Goal: Task Accomplishment & Management: Use online tool/utility

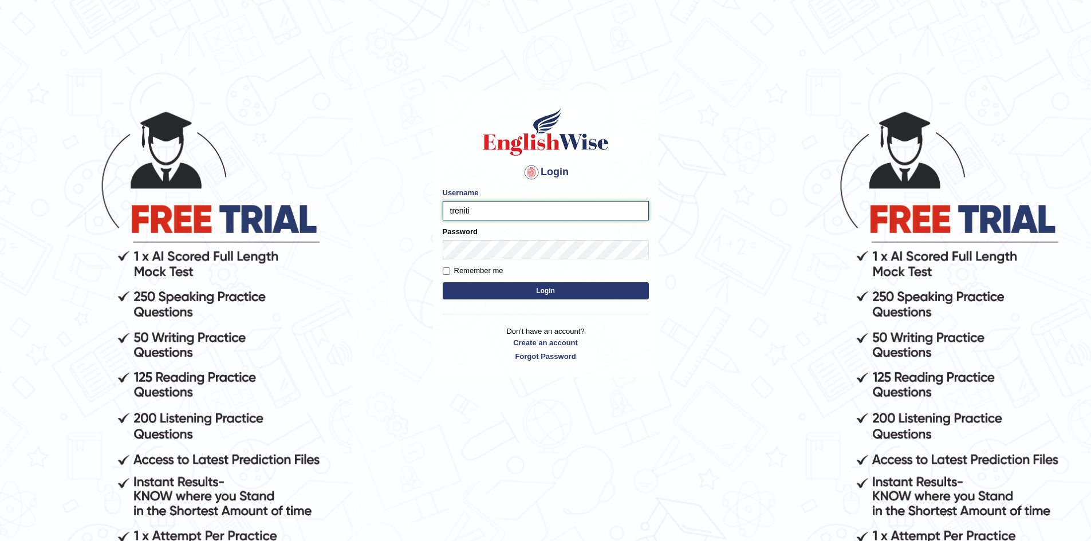
click at [478, 214] on input "treniti" at bounding box center [546, 210] width 206 height 19
type input "Treniti"
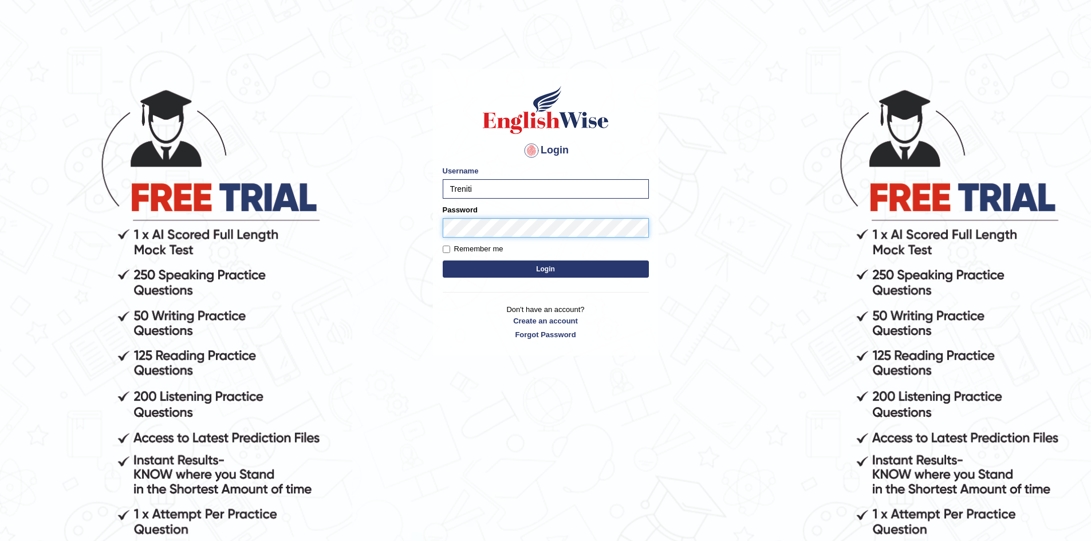
scroll to position [41, 0]
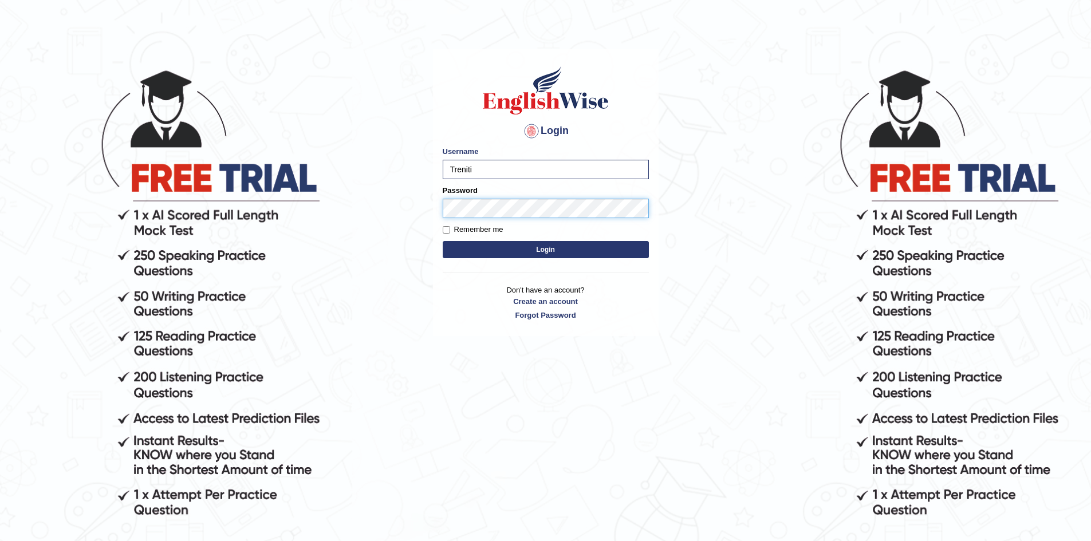
click at [443, 241] on button "Login" at bounding box center [546, 249] width 206 height 17
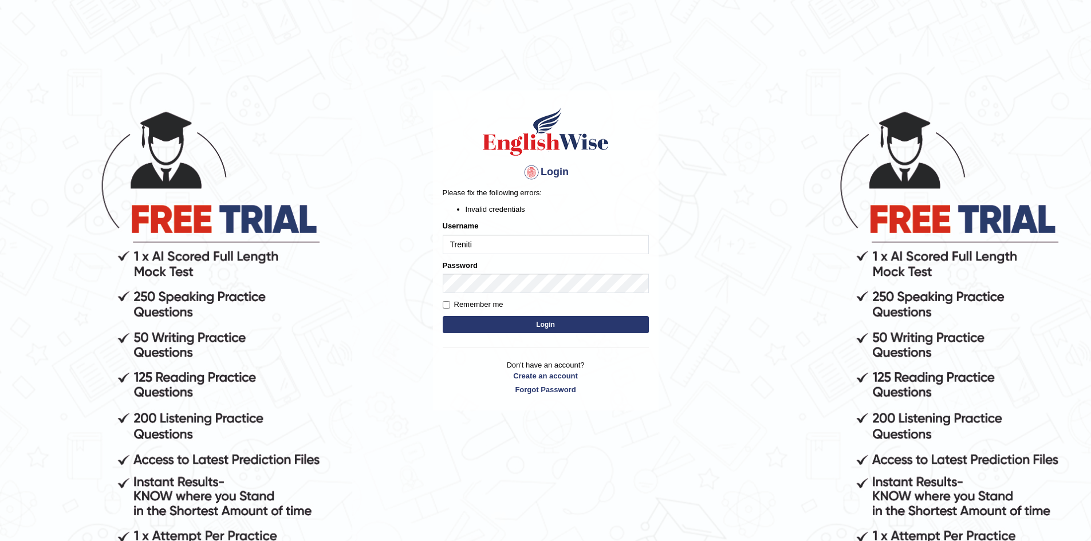
click at [502, 254] on form "Please fix the following errors: Invalid credentials Username Treniti Password …" at bounding box center [546, 261] width 206 height 148
click at [509, 319] on button "Login" at bounding box center [546, 324] width 206 height 17
click at [521, 326] on button "Login" at bounding box center [546, 324] width 206 height 17
click at [450, 300] on label "Remember me" at bounding box center [473, 304] width 61 height 11
click at [450, 301] on input "Remember me" at bounding box center [446, 304] width 7 height 7
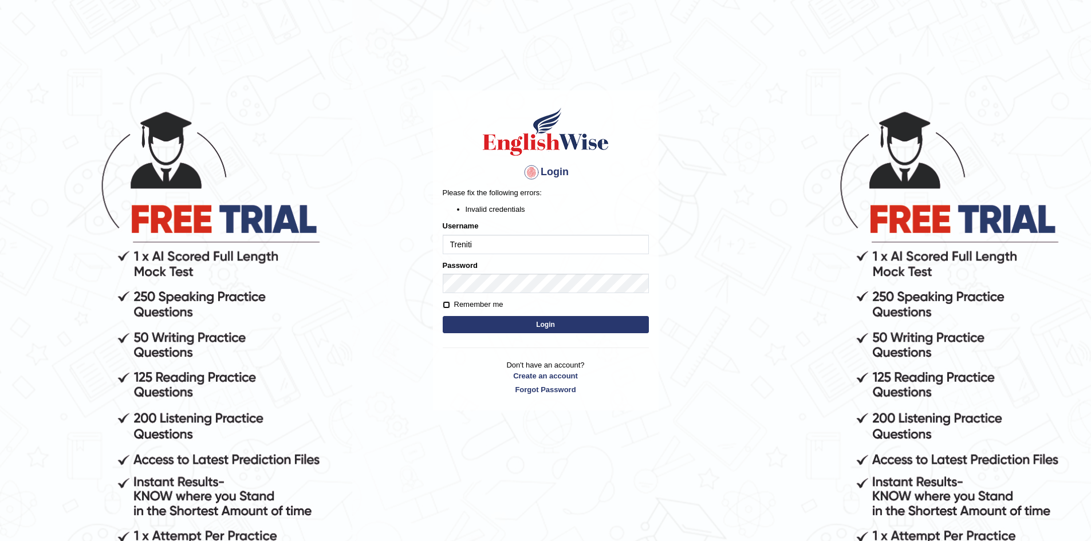
checkbox input "true"
click at [443, 316] on button "Login" at bounding box center [546, 324] width 206 height 17
type input "Treniti"
click at [443, 316] on button "Login" at bounding box center [546, 324] width 206 height 17
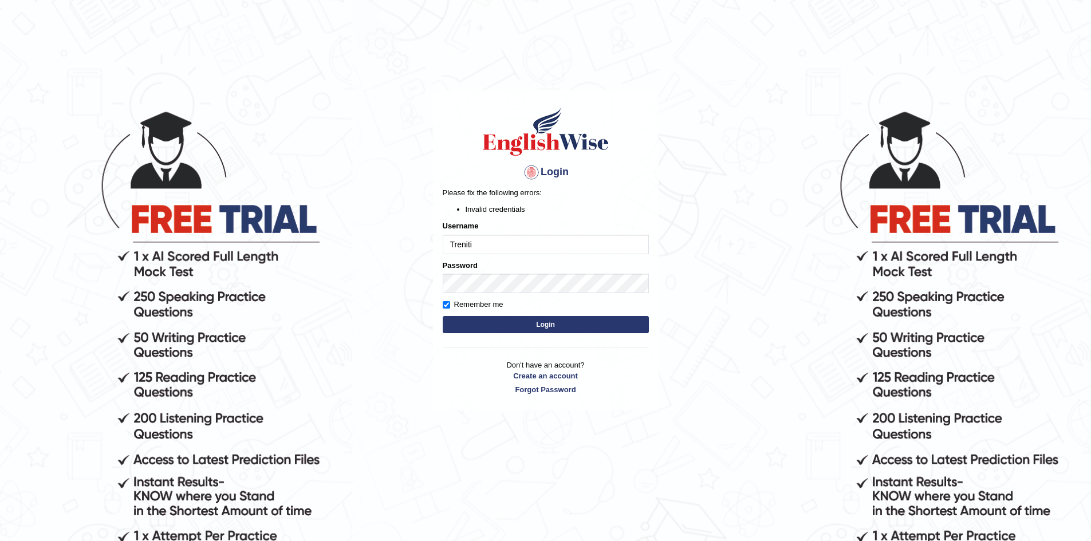
click at [486, 273] on div "Password" at bounding box center [546, 276] width 206 height 33
click at [477, 252] on input "Treniti" at bounding box center [546, 244] width 206 height 19
type input "T"
type input "treniti"
click at [443, 316] on button "Login" at bounding box center [546, 324] width 206 height 17
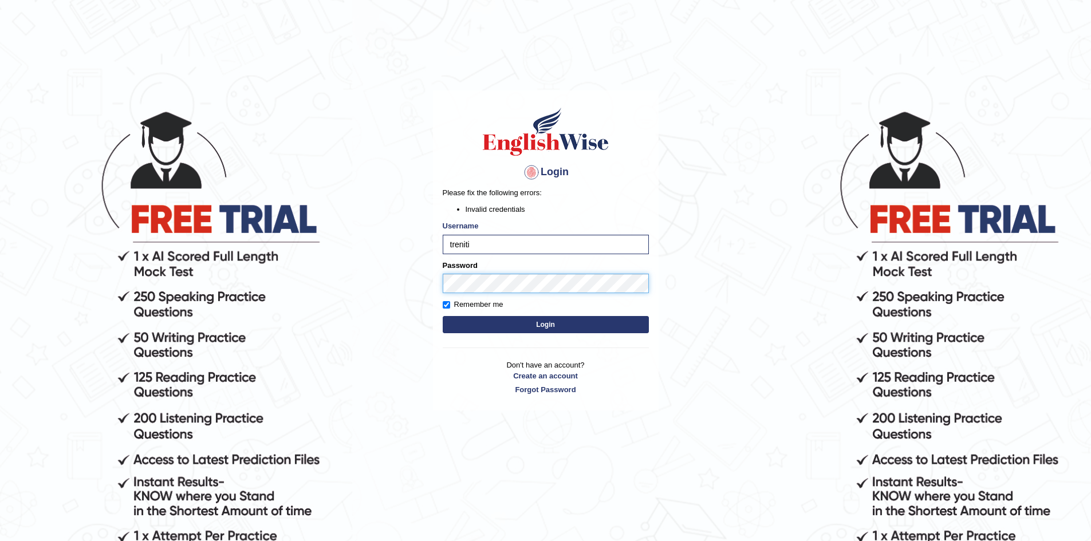
click at [443, 316] on button "Login" at bounding box center [546, 324] width 206 height 17
click at [475, 241] on input "treniti" at bounding box center [546, 244] width 206 height 19
type input "Treniti"
click at [443, 316] on button "Login" at bounding box center [546, 324] width 206 height 17
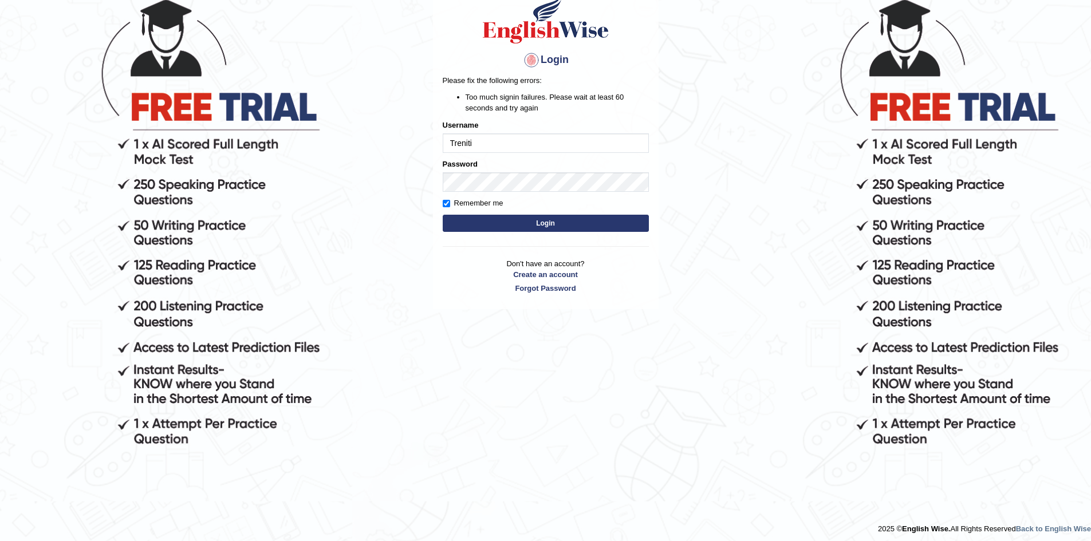
scroll to position [113, 0]
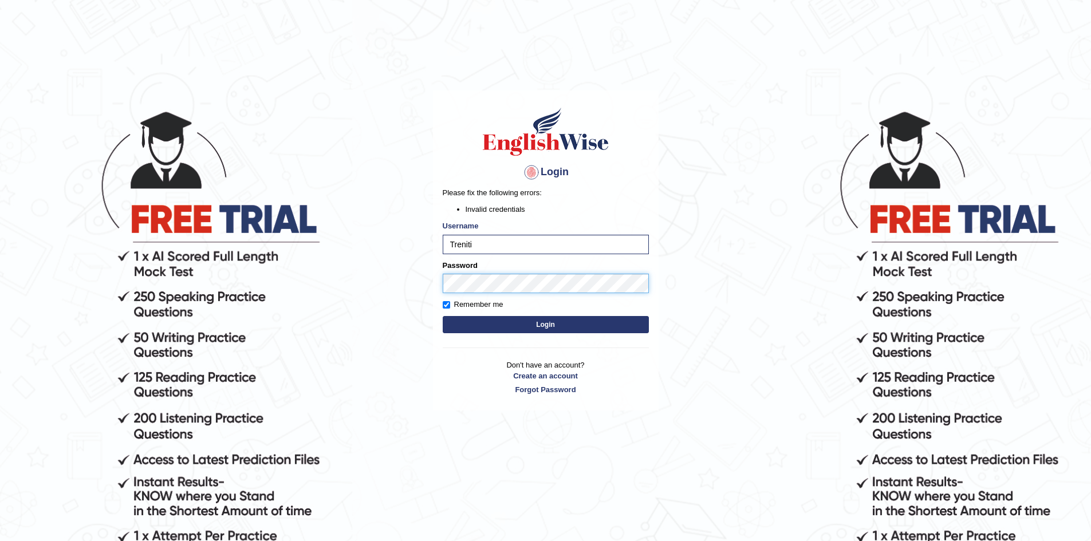
click at [443, 316] on button "Login" at bounding box center [546, 324] width 206 height 17
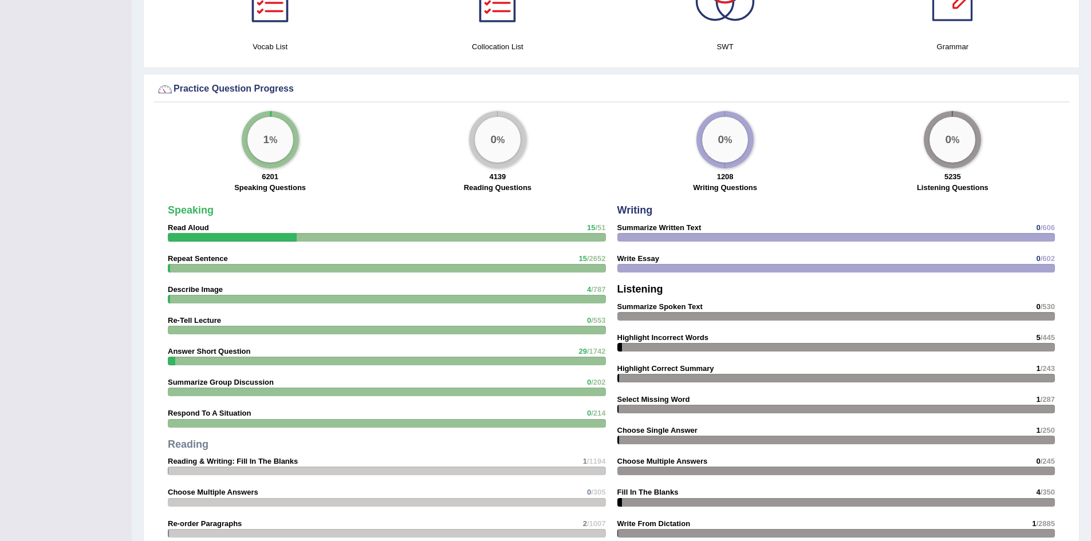
scroll to position [844, 0]
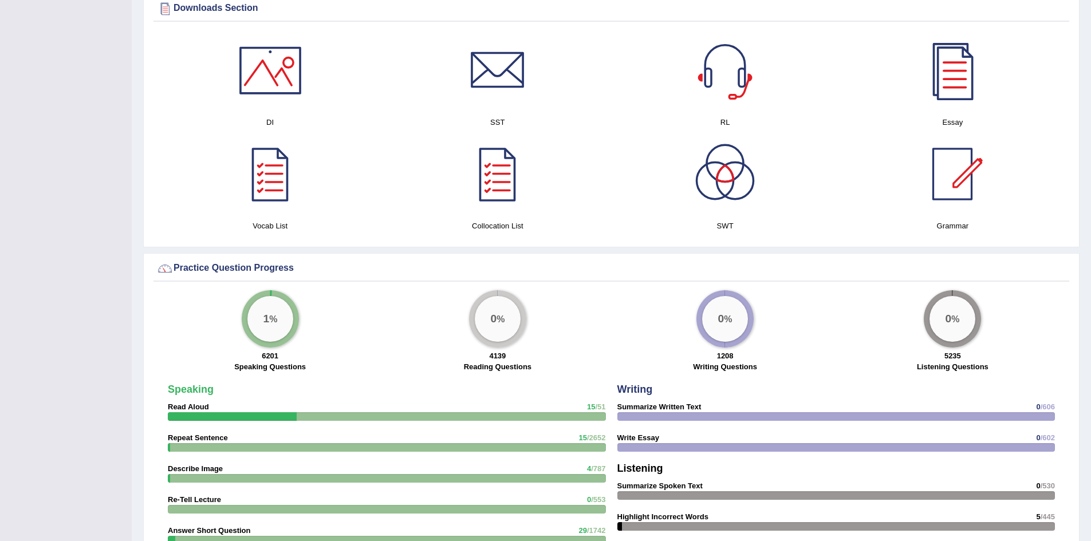
click at [443, 389] on h4 "Speaking" at bounding box center [387, 389] width 438 height 11
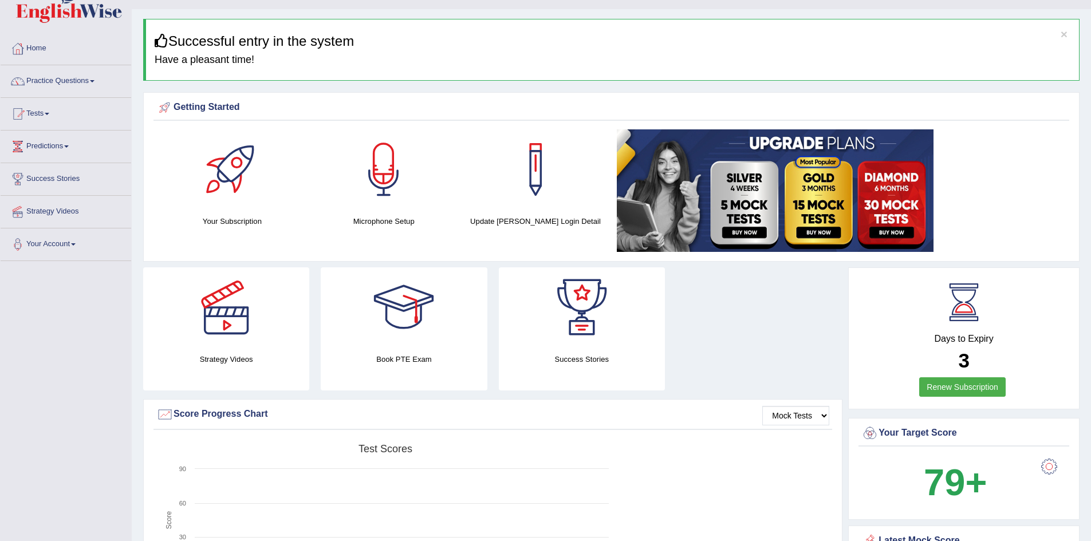
scroll to position [0, 0]
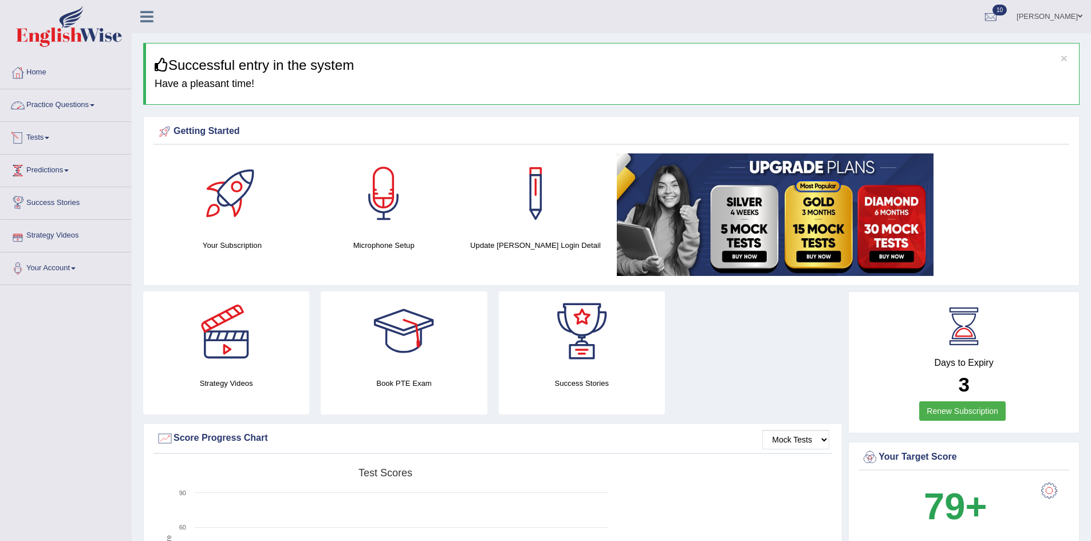
click at [35, 116] on link "Practice Questions" at bounding box center [66, 103] width 131 height 29
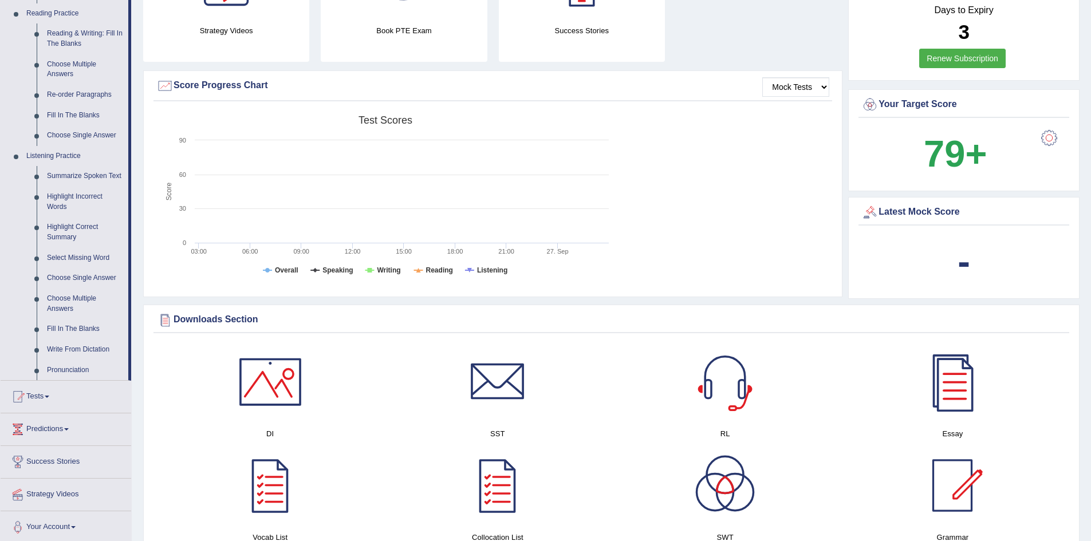
scroll to position [352, 0]
click at [72, 373] on link "Pronunciation" at bounding box center [85, 371] width 86 height 21
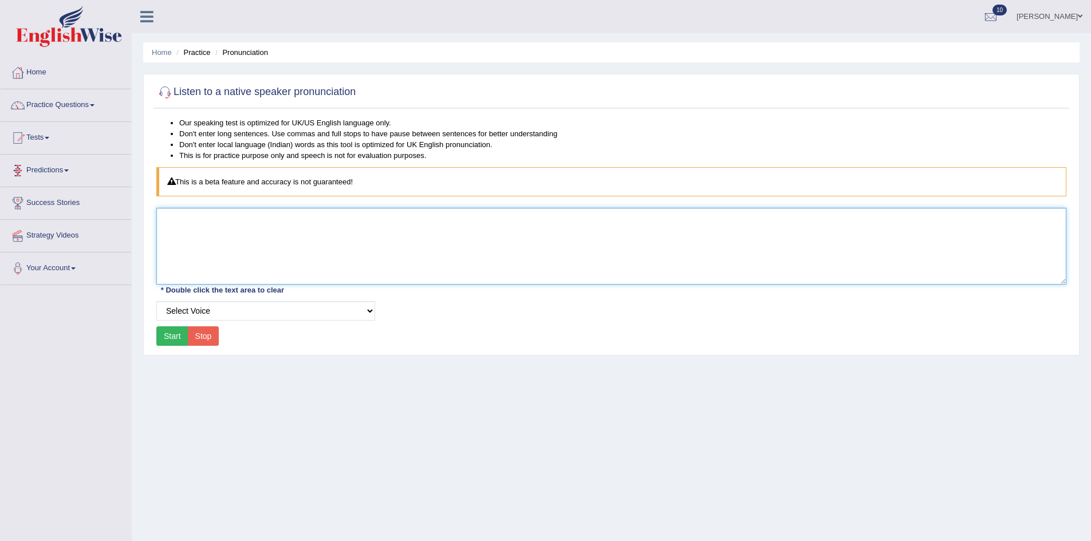
click at [187, 232] on textarea at bounding box center [611, 246] width 910 height 77
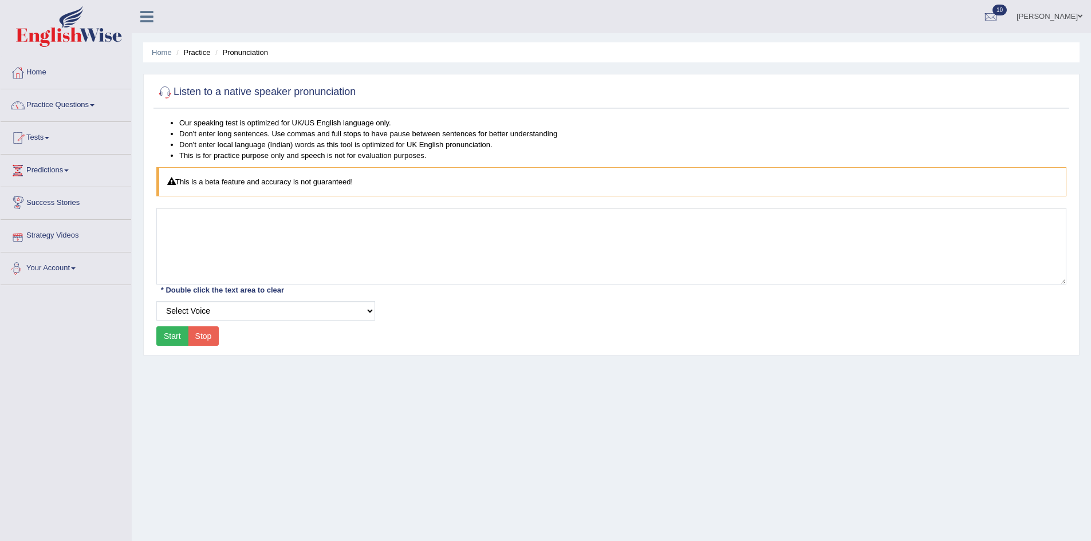
click at [175, 334] on button "Start" at bounding box center [172, 335] width 32 height 19
click at [162, 334] on button "Start" at bounding box center [172, 335] width 32 height 19
click at [220, 310] on select "Select Voice UK English Female UK English Male" at bounding box center [265, 310] width 219 height 19
click at [156, 301] on select "Select Voice UK English Female UK English Male" at bounding box center [265, 310] width 219 height 19
click at [207, 307] on select "Select Voice UK English Female UK English Male" at bounding box center [265, 310] width 219 height 19
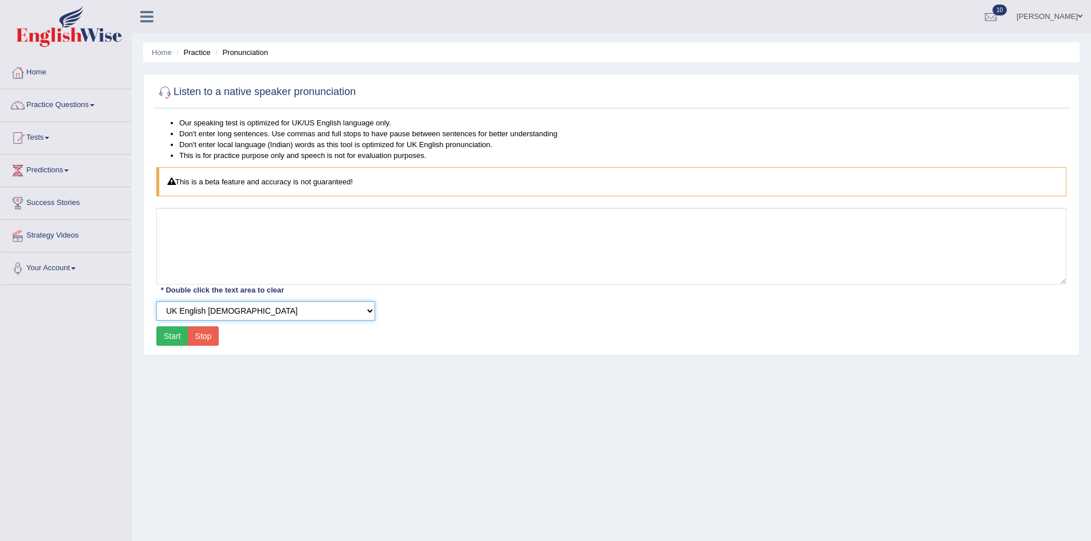
select select "2"
click at [156, 301] on select "Select Voice UK English Female UK English Male" at bounding box center [265, 310] width 219 height 19
click at [178, 333] on button "Start" at bounding box center [172, 335] width 32 height 19
click at [43, 109] on link "Practice Questions" at bounding box center [66, 103] width 131 height 29
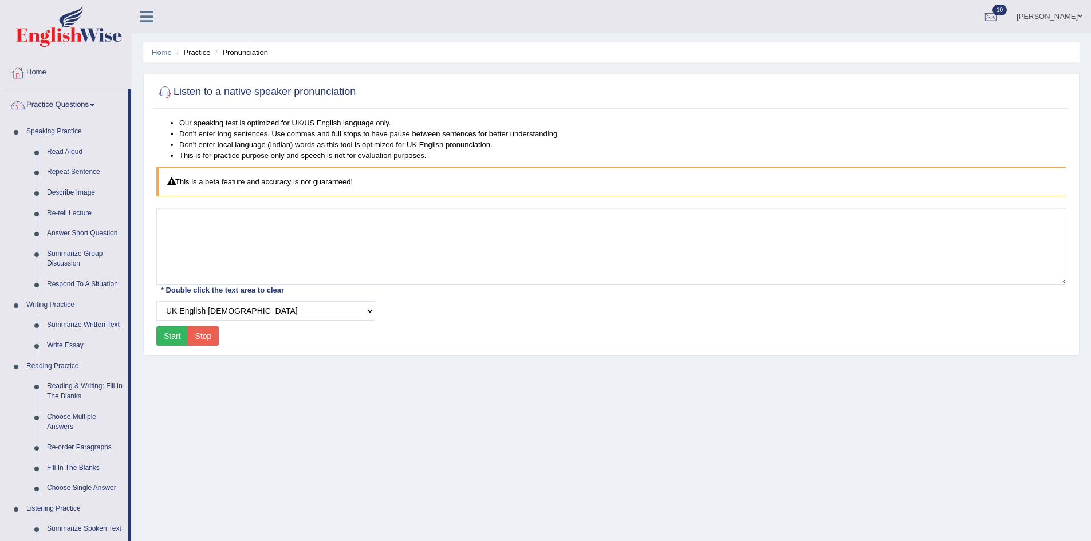
click at [234, 54] on li "Pronunciation" at bounding box center [240, 52] width 56 height 11
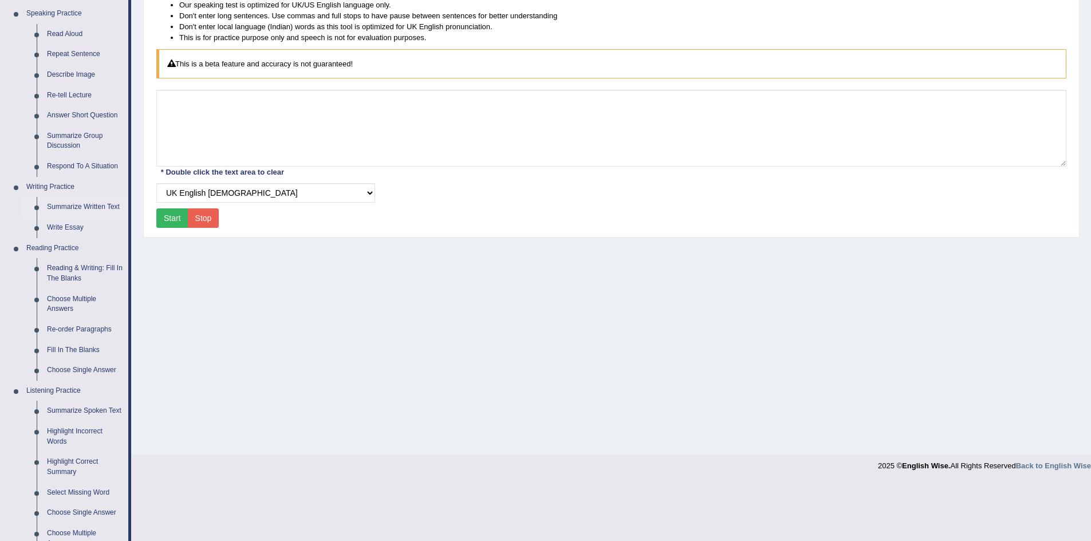
scroll to position [118, 0]
click at [85, 371] on link "Choose Single Answer" at bounding box center [85, 370] width 86 height 21
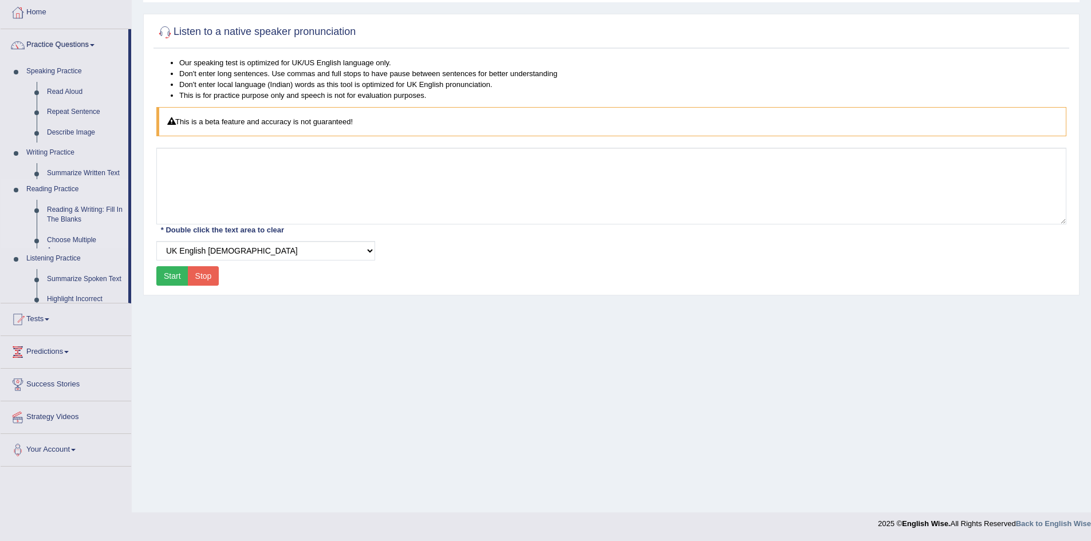
scroll to position [60, 0]
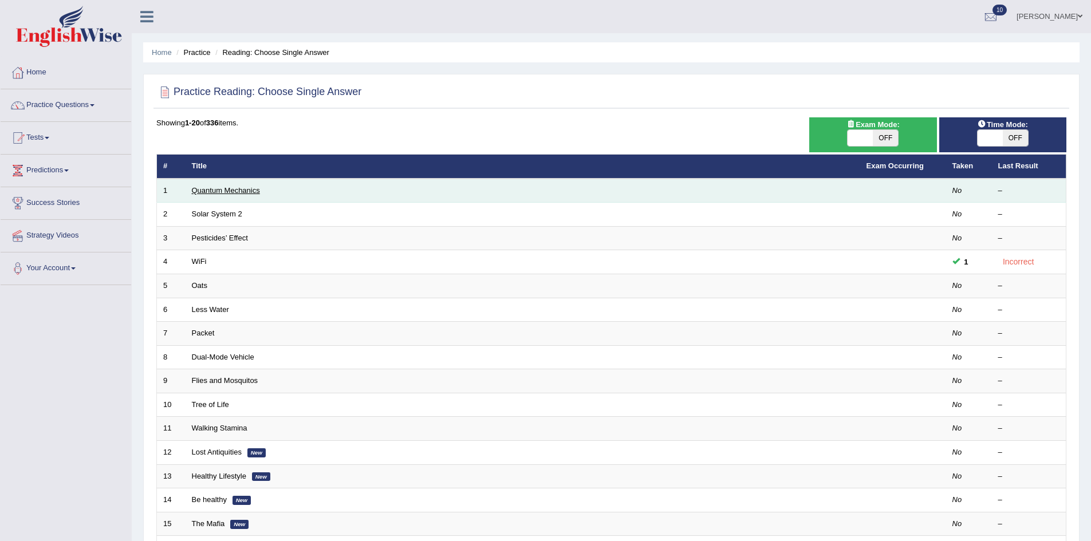
click at [238, 190] on link "Quantum Mechanics" at bounding box center [226, 190] width 68 height 9
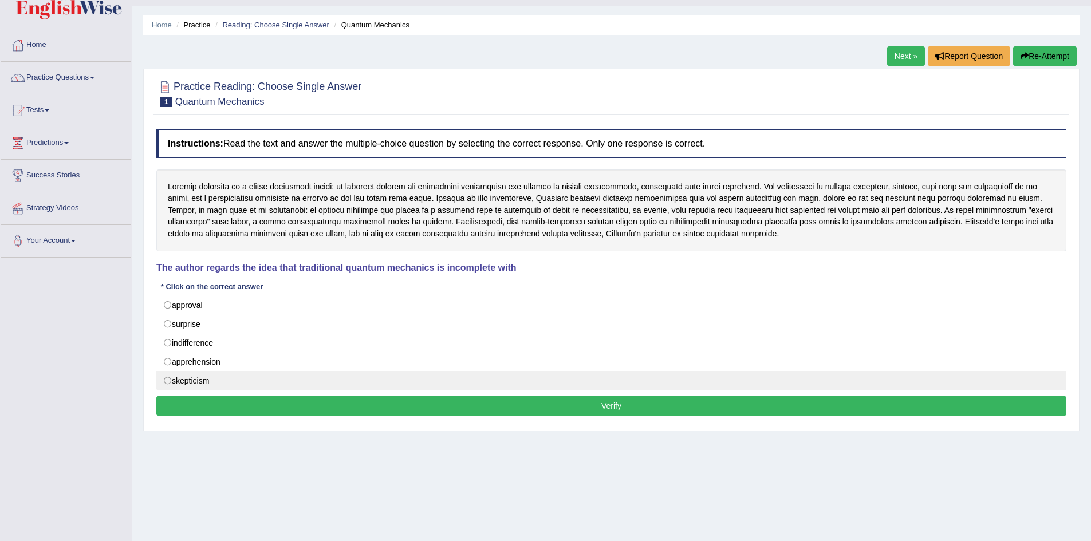
scroll to position [30, 0]
